Goal: Information Seeking & Learning: Learn about a topic

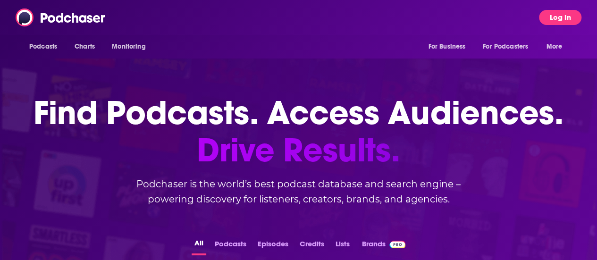
click at [557, 17] on button "Log In" at bounding box center [560, 17] width 42 height 15
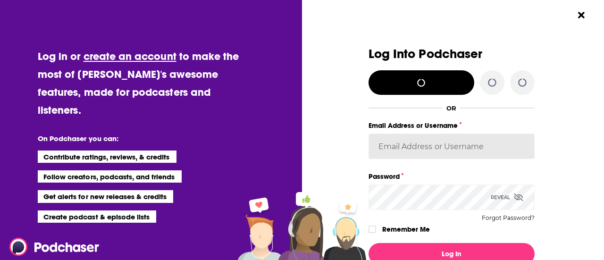
type input "[PERSON_NAME][EMAIL_ADDRESS][DOMAIN_NAME]"
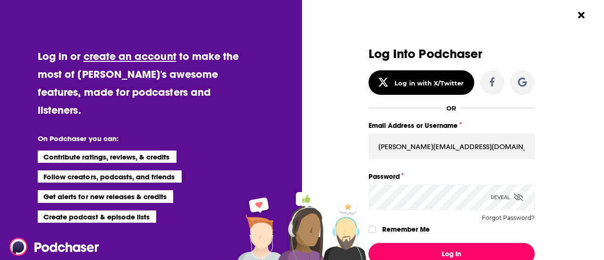
click at [429, 249] on button "Log In" at bounding box center [451, 254] width 166 height 22
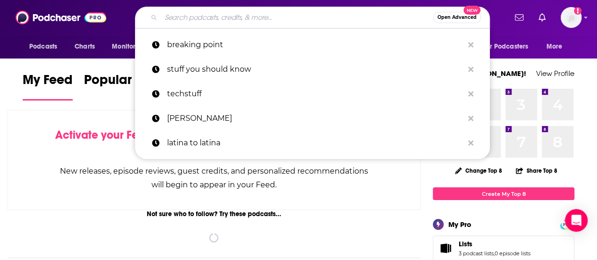
click at [238, 16] on input "Search podcasts, credits, & more..." at bounding box center [297, 17] width 272 height 15
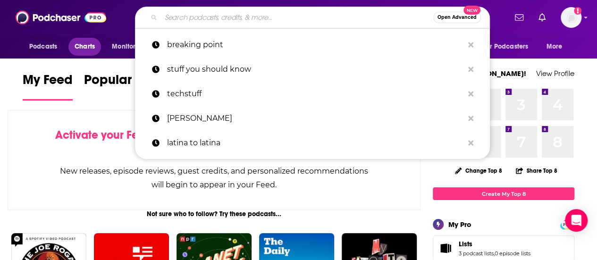
click at [78, 46] on span "Charts" at bounding box center [85, 46] width 20 height 13
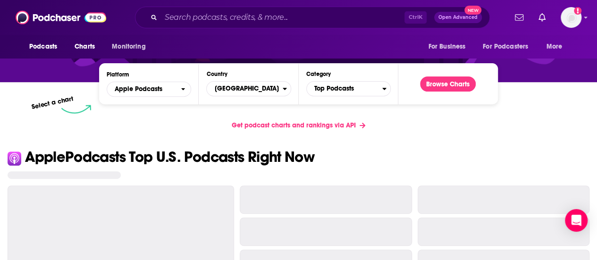
scroll to position [142, 0]
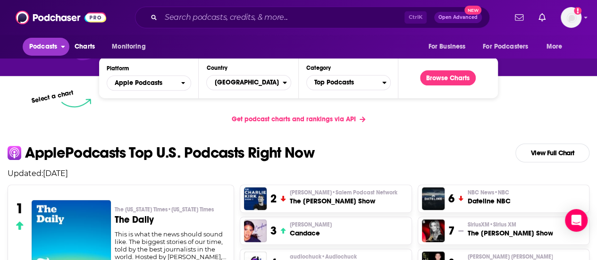
click at [50, 47] on span "Podcasts" at bounding box center [43, 46] width 28 height 13
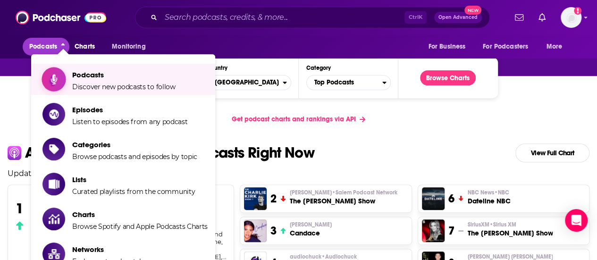
click at [70, 81] on link "Podcasts Discover new podcasts to follow" at bounding box center [124, 79] width 165 height 24
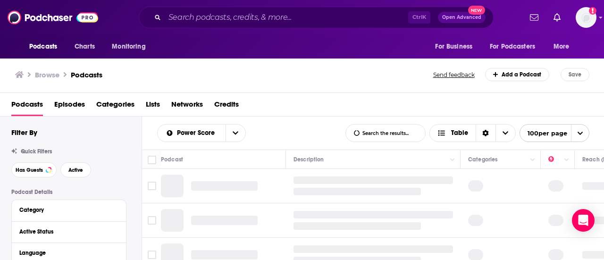
click at [121, 103] on span "Categories" at bounding box center [115, 106] width 38 height 19
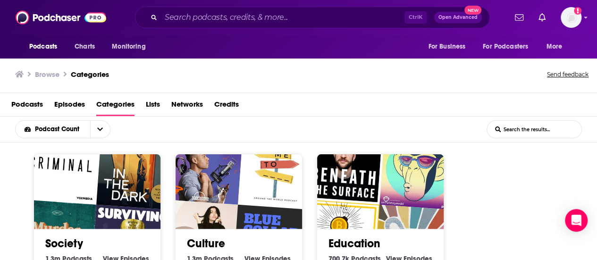
click at [42, 101] on span "Podcasts" at bounding box center [27, 106] width 32 height 19
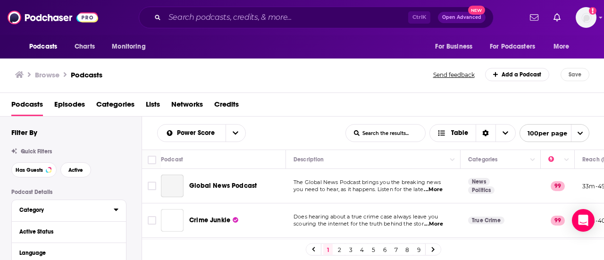
scroll to position [47, 0]
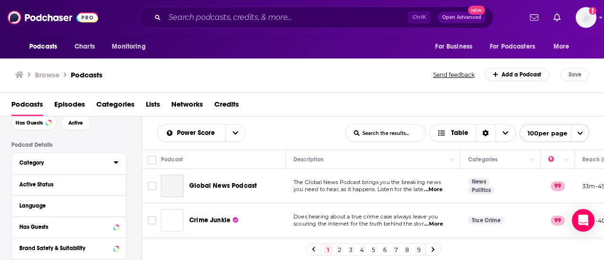
click at [115, 166] on icon at bounding box center [116, 163] width 5 height 8
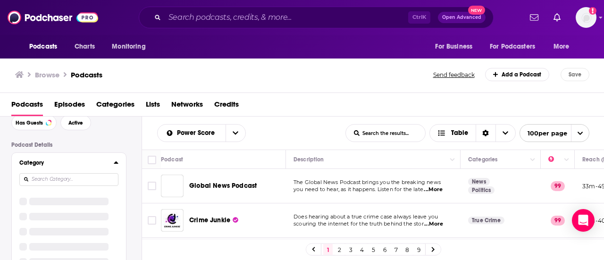
click at [99, 176] on input at bounding box center [68, 179] width 99 height 13
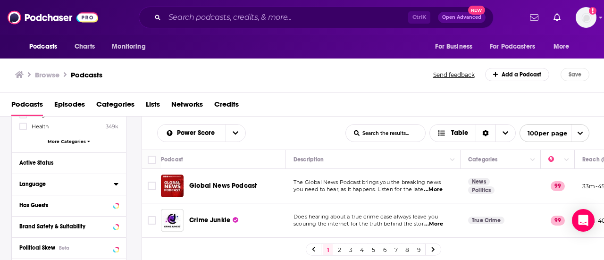
scroll to position [198, 0]
click at [75, 138] on span "More Categories" at bounding box center [67, 140] width 38 height 5
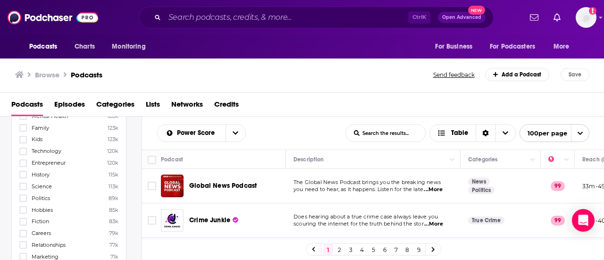
scroll to position [340, 0]
click at [24, 145] on icon at bounding box center [23, 148] width 6 height 6
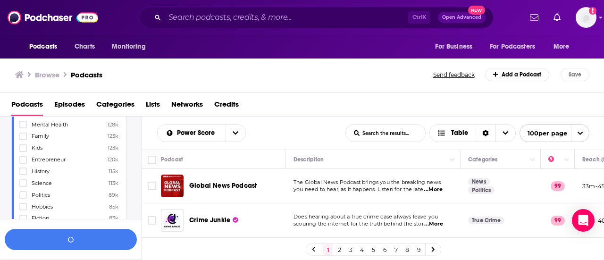
scroll to position [364, 0]
click at [78, 234] on button "View 10k+ Results" at bounding box center [71, 239] width 132 height 21
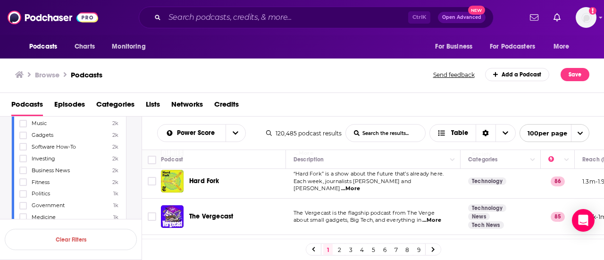
scroll to position [283, 0]
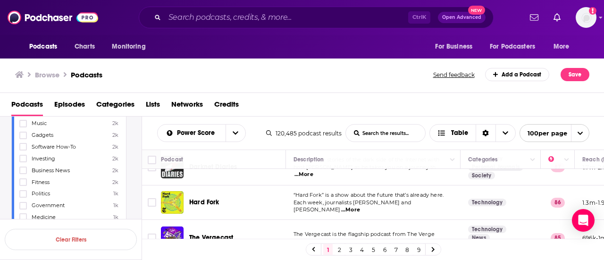
click at [432, 238] on span "...More" at bounding box center [431, 242] width 19 height 8
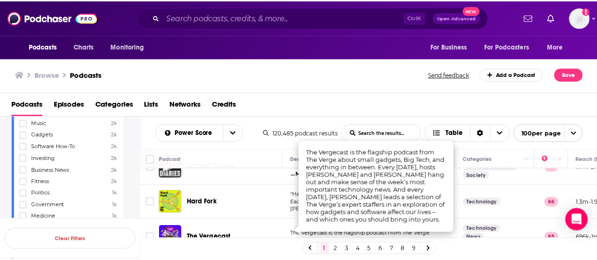
scroll to position [330, 0]
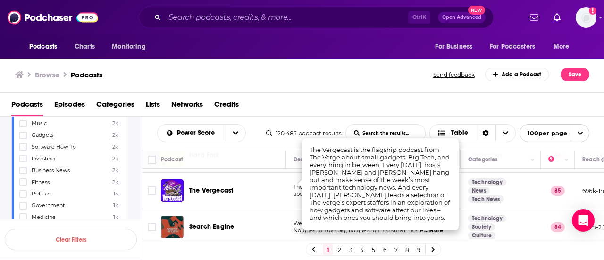
click at [229, 180] on div "Podcasts Charts Monitoring Ctrl K Open Advanced New For Business For Podcasters…" at bounding box center [302, 130] width 604 height 260
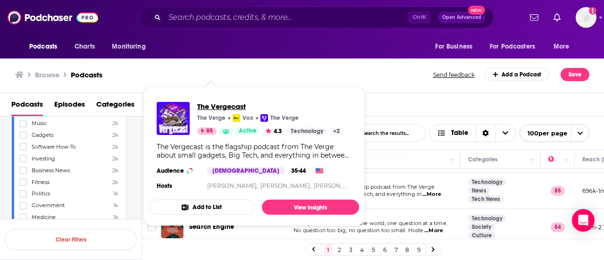
click at [231, 104] on span "The Vergecast" at bounding box center [270, 106] width 146 height 9
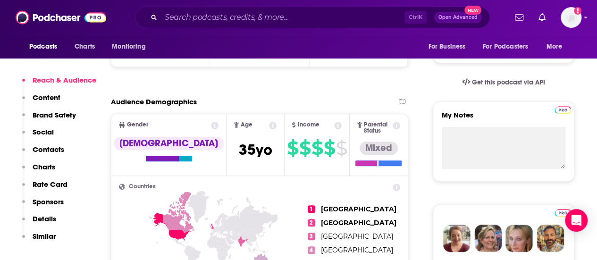
scroll to position [283, 0]
